Goal: Information Seeking & Learning: Learn about a topic

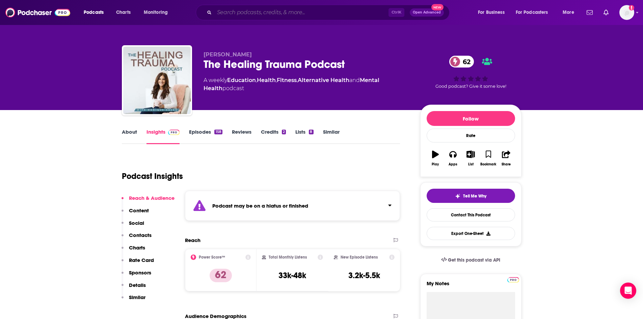
click at [222, 11] on input "Search podcasts, credits, & more..." at bounding box center [301, 12] width 174 height 11
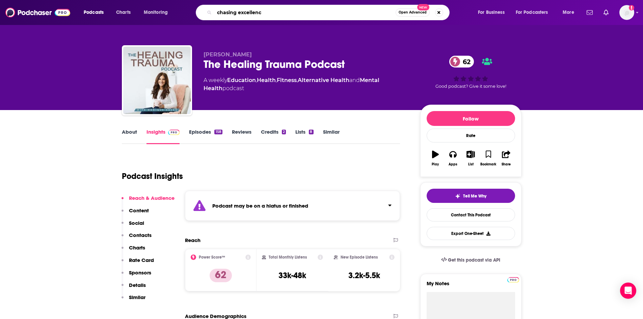
type input "chasing excellence"
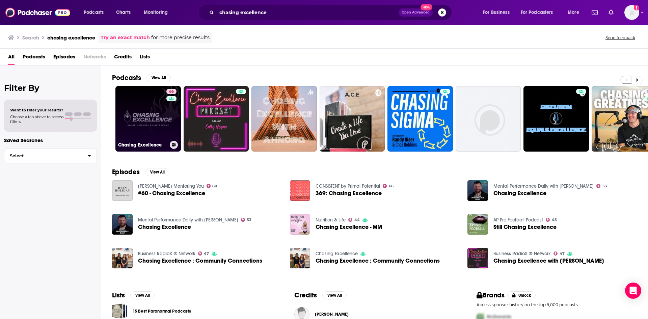
click at [152, 118] on link "66 Chasing Excellence" at bounding box center [147, 118] width 65 height 65
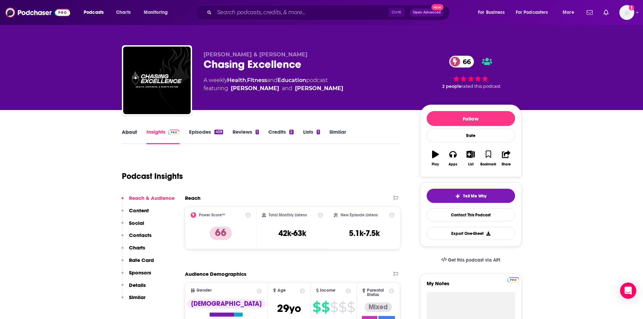
click at [137, 131] on div "About" at bounding box center [134, 137] width 25 height 16
click at [135, 132] on link "About" at bounding box center [129, 137] width 15 height 16
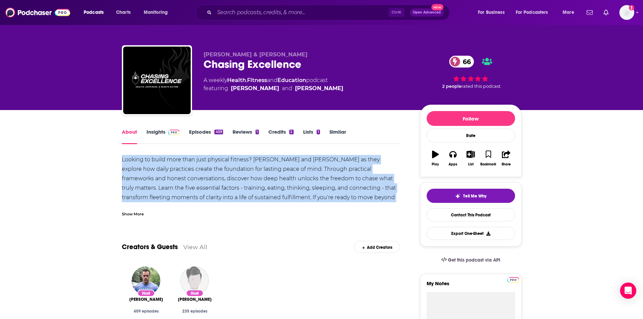
drag, startPoint x: 122, startPoint y: 160, endPoint x: 396, endPoint y: 199, distance: 277.1
click at [396, 199] on div "Looking to build more than just physical fitness? [PERSON_NAME] and [PERSON_NAM…" at bounding box center [261, 183] width 278 height 57
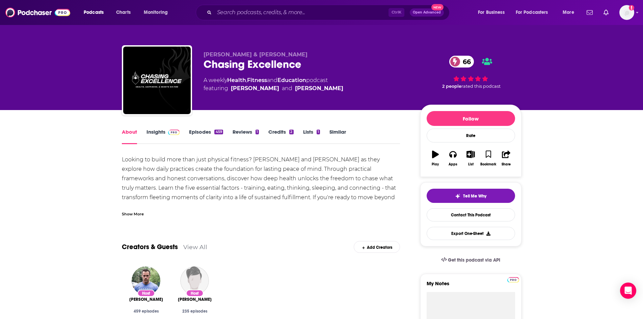
click at [136, 214] on div "Show More" at bounding box center [133, 213] width 22 height 6
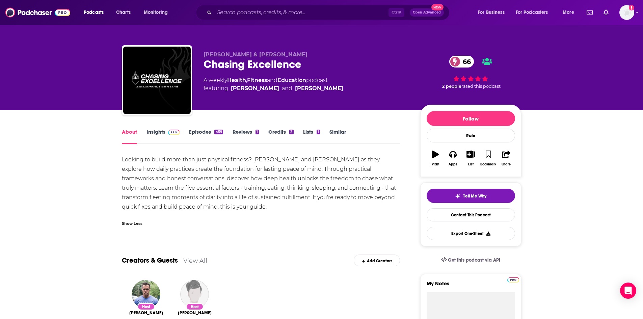
drag, startPoint x: 266, startPoint y: 209, endPoint x: 116, endPoint y: 162, distance: 157.5
copy div "Looking to build more than just physical fitness? [PERSON_NAME] and [PERSON_NAM…"
